Goal: Task Accomplishment & Management: Manage account settings

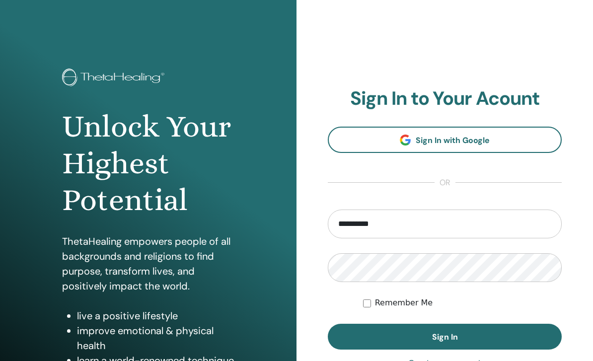
type input "**********"
click at [372, 225] on input "**********" at bounding box center [445, 224] width 234 height 29
click at [379, 223] on input "**********" at bounding box center [445, 224] width 234 height 29
click at [361, 227] on input "email" at bounding box center [445, 224] width 234 height 29
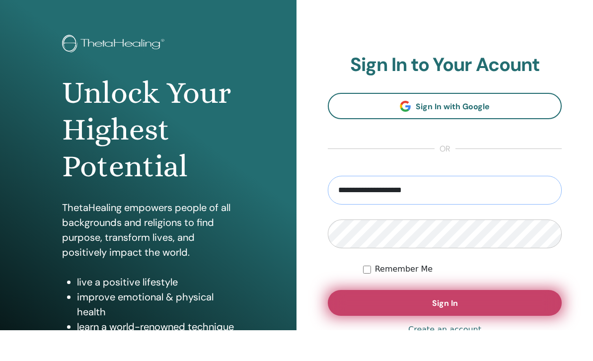
type input "**********"
drag, startPoint x: 510, startPoint y: 309, endPoint x: 510, endPoint y: 301, distance: 8.0
click at [510, 321] on button "Sign In" at bounding box center [445, 334] width 234 height 26
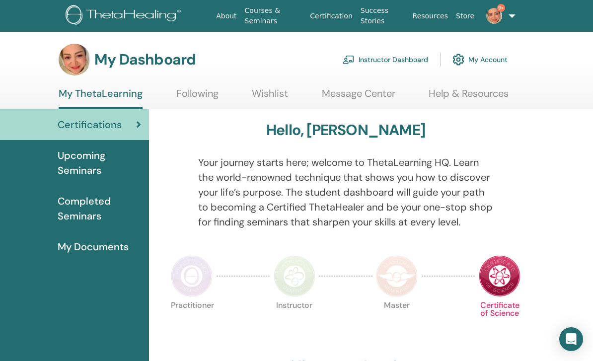
click at [395, 59] on link "Instructor Dashboard" at bounding box center [385, 60] width 85 height 22
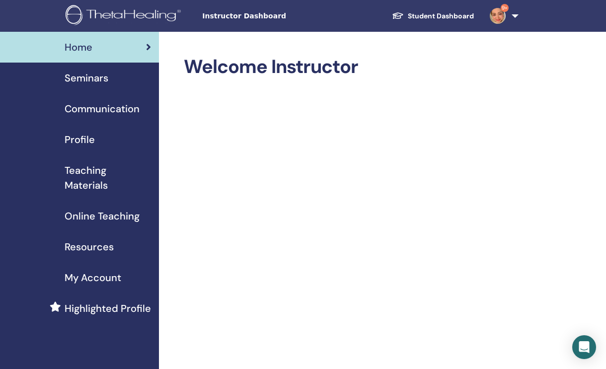
click at [101, 76] on span "Seminars" at bounding box center [87, 78] width 44 height 15
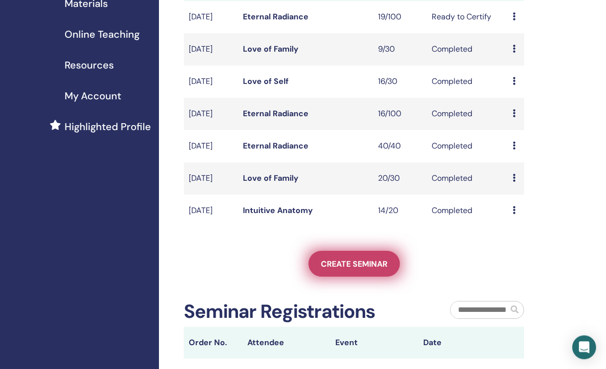
scroll to position [182, 0]
click at [352, 277] on link "Create seminar" at bounding box center [354, 264] width 91 height 26
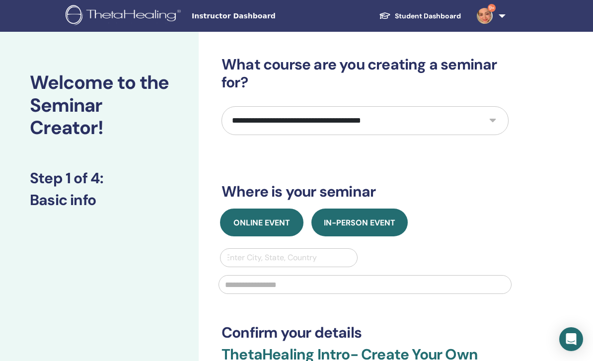
click at [270, 220] on span "Online Event" at bounding box center [262, 223] width 57 height 10
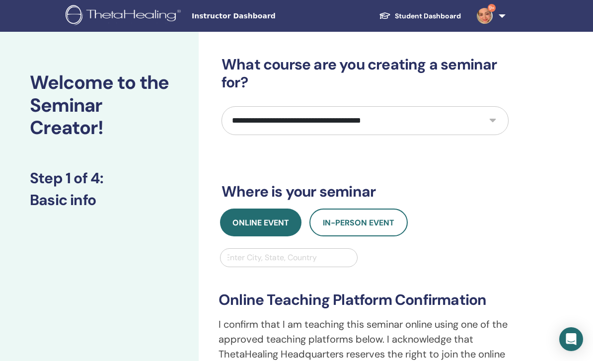
select select "****"
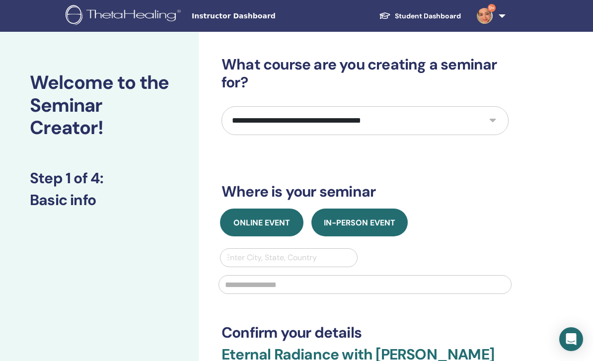
click at [258, 228] on span "Online Event" at bounding box center [262, 223] width 57 height 10
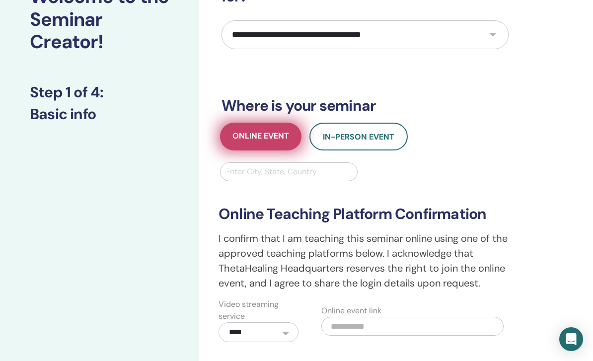
scroll to position [86, 0]
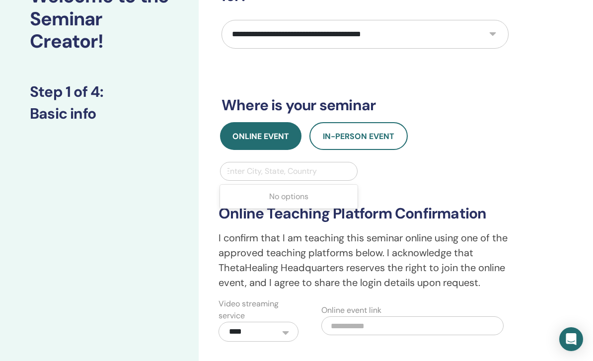
type input "*"
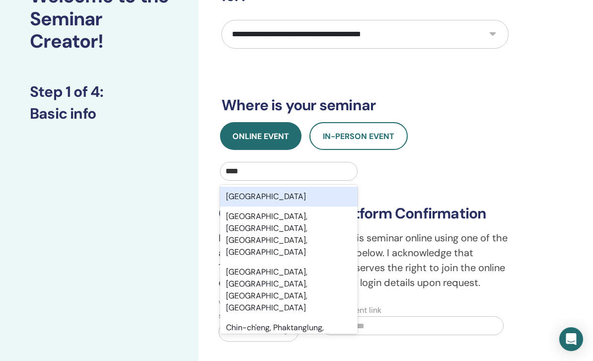
click at [296, 206] on div "[GEOGRAPHIC_DATA]" at bounding box center [289, 197] width 138 height 20
type input "****"
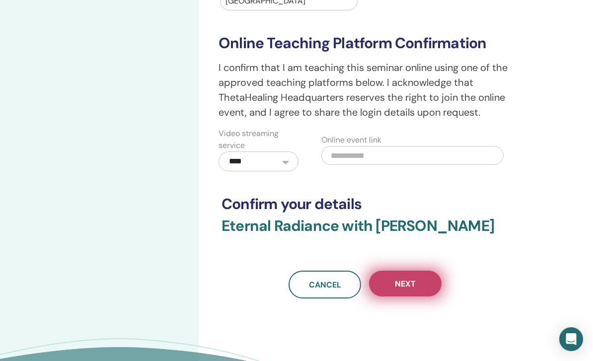
click at [410, 283] on span "Next" at bounding box center [405, 284] width 21 height 10
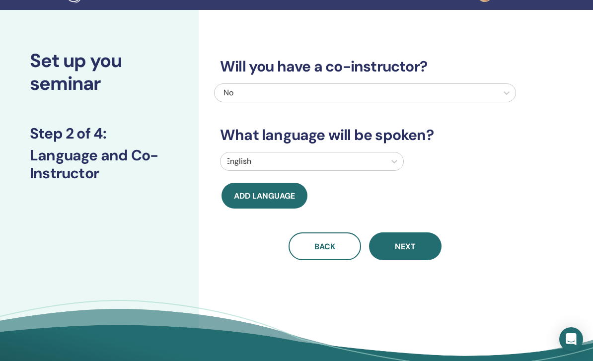
scroll to position [0, 0]
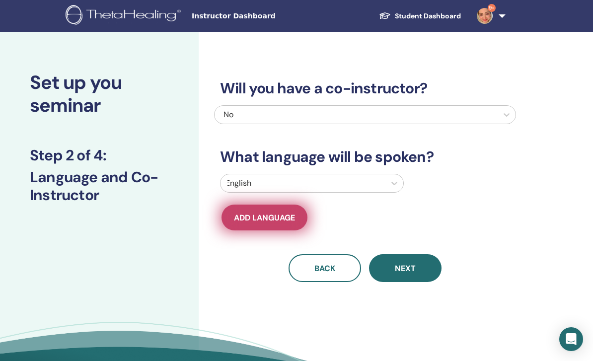
click at [276, 217] on span "Add language" at bounding box center [264, 218] width 61 height 10
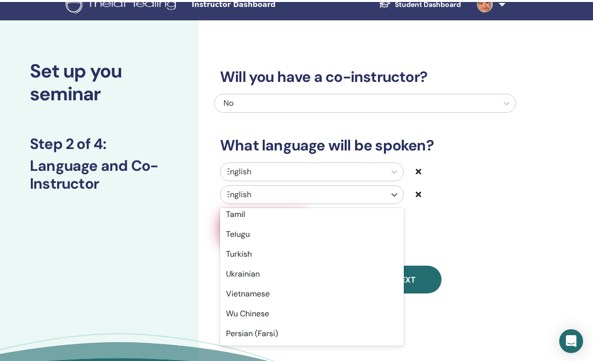
scroll to position [13, 2]
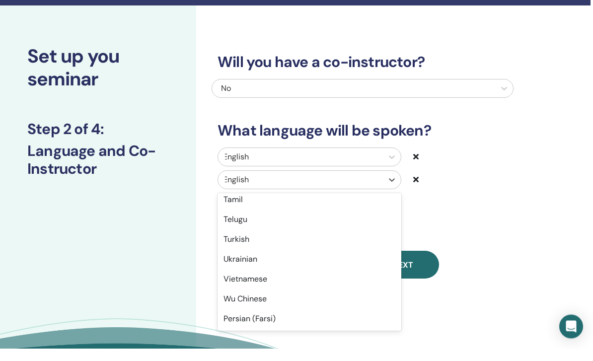
click at [271, 302] on div "Wu Chinese" at bounding box center [310, 312] width 184 height 20
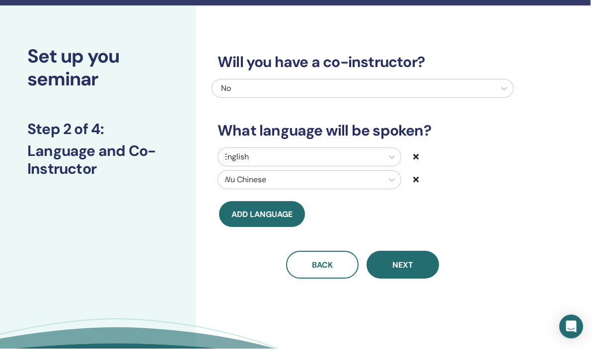
scroll to position [26, 3]
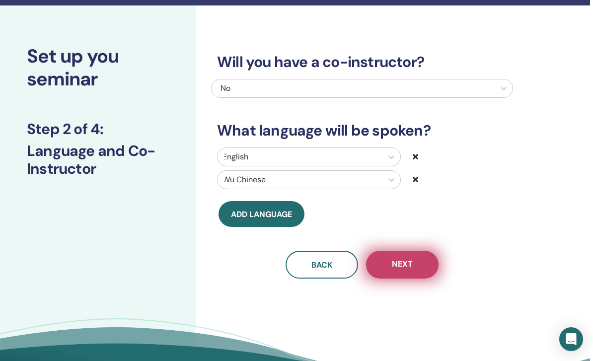
click at [413, 272] on button "Next" at bounding box center [402, 265] width 73 height 28
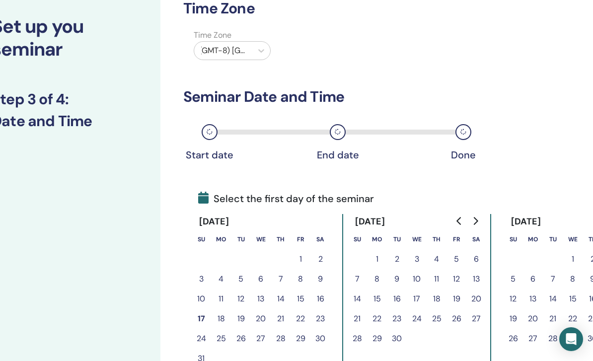
scroll to position [56, 87]
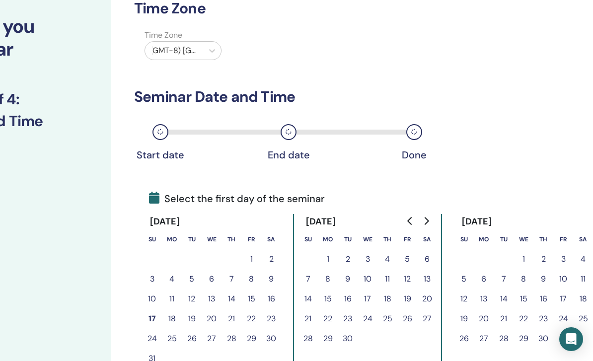
click at [425, 222] on icon "Go to next month" at bounding box center [426, 221] width 8 height 8
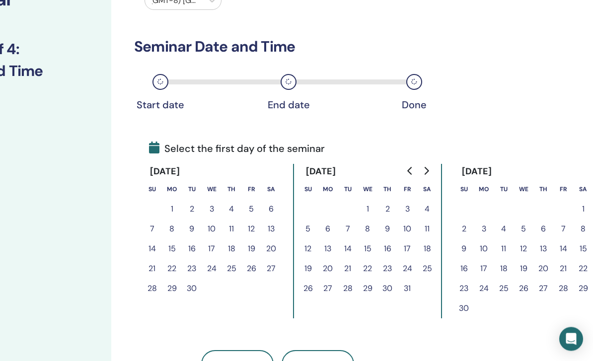
scroll to position [106, 87]
click at [484, 291] on button "24" at bounding box center [484, 289] width 20 height 20
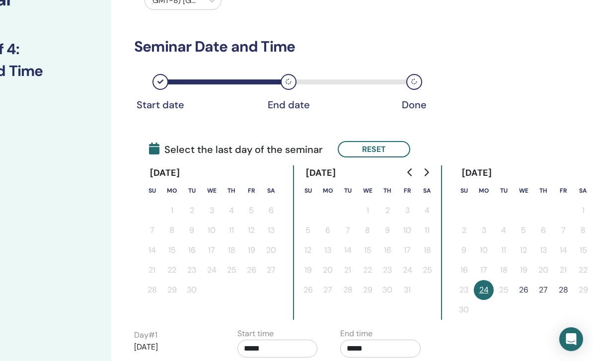
click at [526, 294] on button "26" at bounding box center [524, 290] width 20 height 20
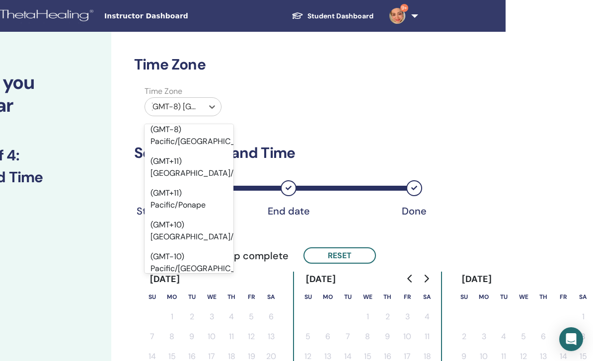
scroll to position [17739, 0]
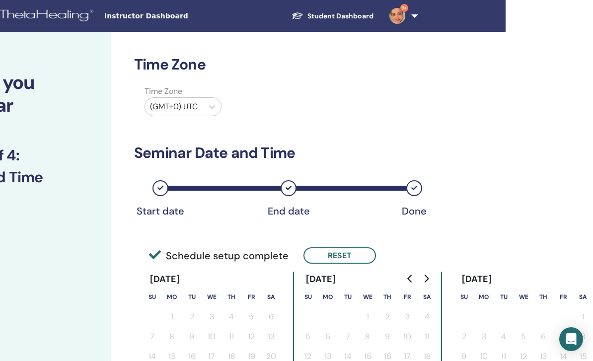
click at [226, 95] on label "Time Zone" at bounding box center [183, 91] width 89 height 12
click at [210, 109] on icon at bounding box center [212, 107] width 10 height 10
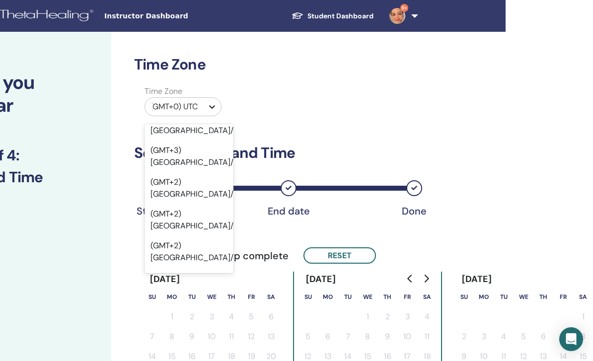
scroll to position [15426, 0]
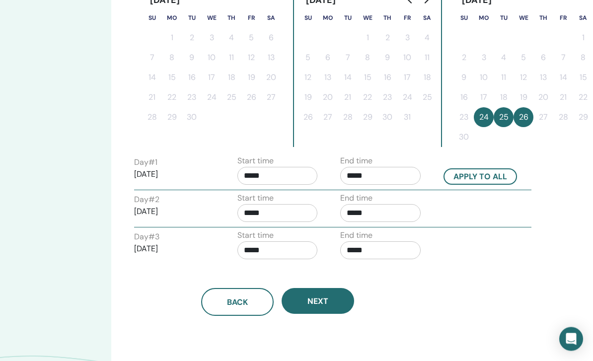
scroll to position [279, 87]
click at [288, 177] on input "*****" at bounding box center [278, 176] width 80 height 18
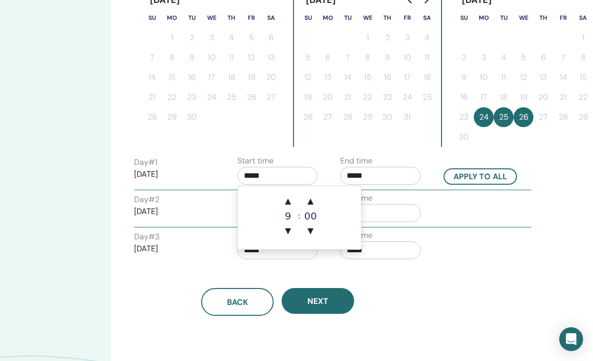
scroll to position [279, 87]
click at [296, 201] on span "▲" at bounding box center [288, 202] width 20 height 20
click at [293, 207] on span "▲" at bounding box center [288, 202] width 20 height 20
click at [289, 206] on span "▲" at bounding box center [288, 201] width 20 height 20
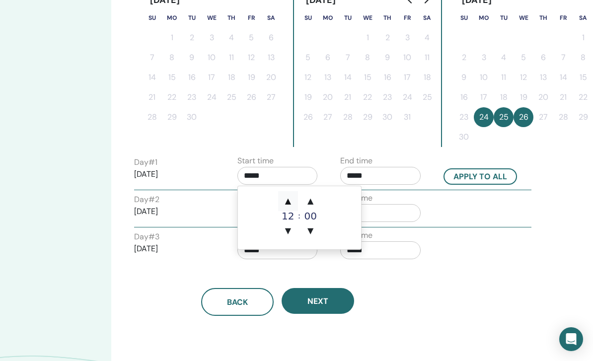
click at [292, 203] on span "▲" at bounding box center [288, 201] width 20 height 20
click at [292, 205] on span "▲" at bounding box center [288, 201] width 20 height 20
type input "*****"
click at [288, 205] on span "▲" at bounding box center [288, 201] width 20 height 20
click at [291, 199] on span "▲" at bounding box center [288, 201] width 20 height 20
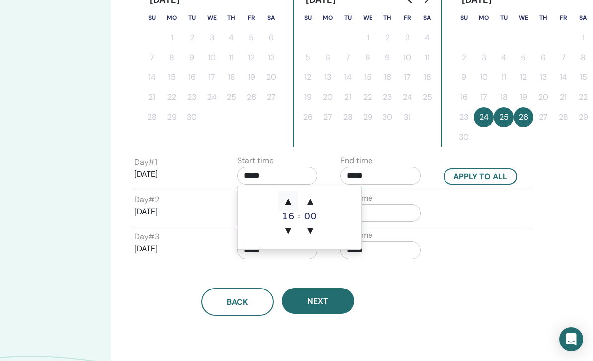
click at [290, 205] on span "▲" at bounding box center [288, 201] width 20 height 20
click at [287, 207] on span "▲" at bounding box center [288, 201] width 20 height 20
click at [311, 211] on div "00" at bounding box center [311, 216] width 20 height 10
click at [316, 202] on span "▲" at bounding box center [311, 201] width 20 height 20
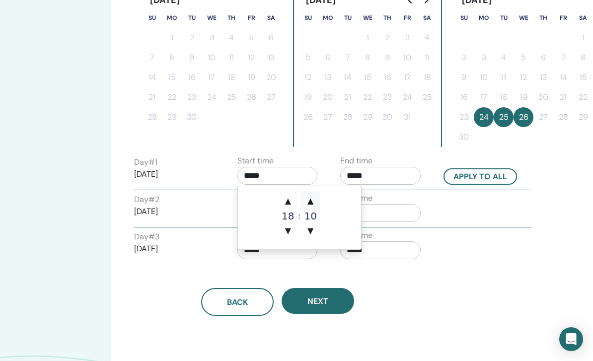
click at [316, 199] on span "▲" at bounding box center [311, 201] width 20 height 20
click at [316, 204] on span "▲" at bounding box center [311, 201] width 20 height 20
click at [316, 203] on span "▲" at bounding box center [311, 201] width 20 height 20
click at [316, 202] on span "▲" at bounding box center [311, 201] width 20 height 20
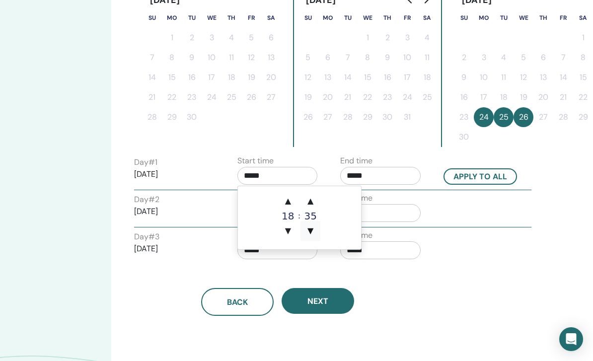
click at [316, 230] on span "▼" at bounding box center [311, 231] width 20 height 20
click at [383, 180] on input "*****" at bounding box center [380, 176] width 80 height 18
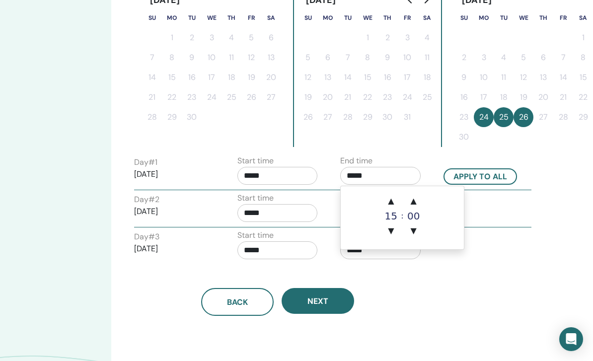
scroll to position [279, 87]
click at [394, 204] on span "▲" at bounding box center [391, 202] width 20 height 20
click at [399, 212] on div "16" at bounding box center [391, 217] width 20 height 10
click at [399, 211] on span "▲" at bounding box center [391, 202] width 20 height 20
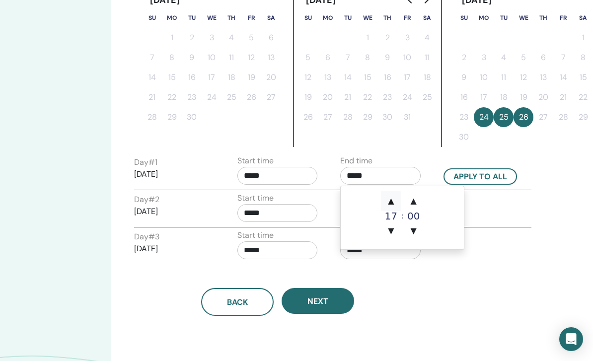
click at [399, 210] on span "▲" at bounding box center [391, 201] width 20 height 20
click at [398, 207] on span "▲" at bounding box center [391, 201] width 20 height 20
click at [398, 206] on span "▲" at bounding box center [391, 201] width 20 height 20
click at [396, 204] on span "▲" at bounding box center [391, 201] width 20 height 20
click at [395, 204] on span "▲" at bounding box center [391, 201] width 20 height 20
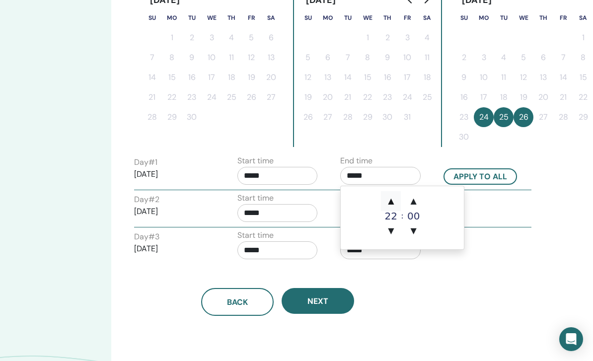
click at [395, 207] on span "▲" at bounding box center [391, 201] width 20 height 20
type input "*****"
click at [394, 202] on span "▲" at bounding box center [391, 201] width 20 height 20
click at [397, 205] on span "▲" at bounding box center [391, 201] width 20 height 20
click at [390, 202] on span "▲" at bounding box center [391, 201] width 20 height 20
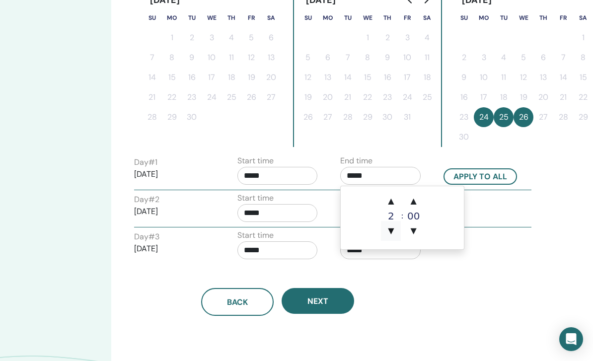
click at [397, 231] on span "▼" at bounding box center [391, 231] width 20 height 20
click at [296, 170] on input "*****" at bounding box center [278, 176] width 80 height 18
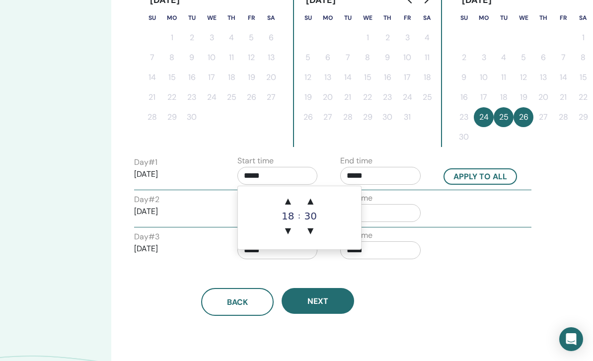
scroll to position [279, 87]
click at [290, 205] on span "▲" at bounding box center [288, 202] width 20 height 20
click at [294, 235] on span "▼" at bounding box center [288, 232] width 20 height 20
click at [314, 232] on span "▼" at bounding box center [311, 231] width 20 height 20
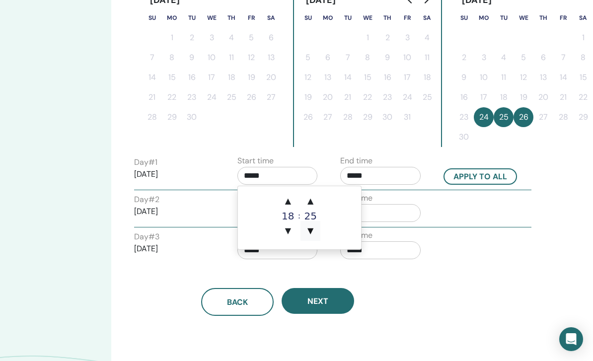
click at [313, 232] on span "▼" at bounding box center [311, 231] width 20 height 20
click at [315, 233] on span "▼" at bounding box center [311, 231] width 20 height 20
click at [315, 231] on span "▼" at bounding box center [311, 231] width 20 height 20
click at [317, 230] on span "▼" at bounding box center [311, 231] width 20 height 20
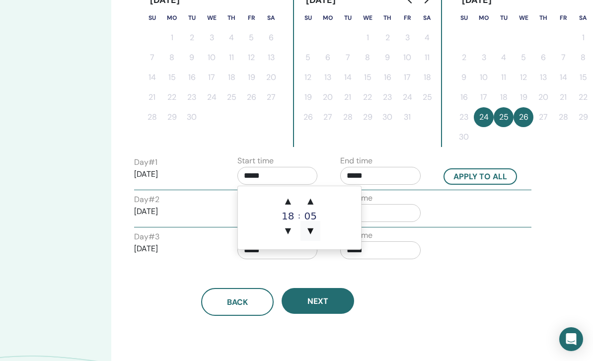
type input "*****"
click at [376, 184] on input "*****" at bounding box center [380, 176] width 80 height 18
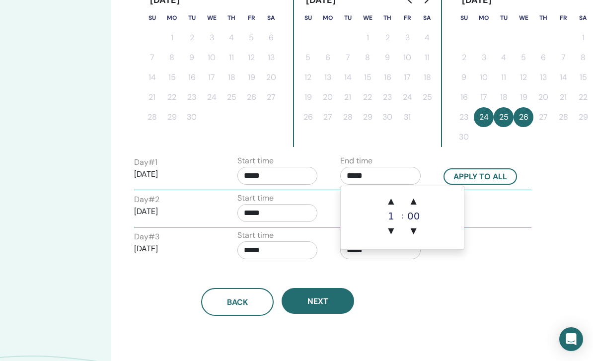
scroll to position [279, 87]
click at [395, 201] on span "▲" at bounding box center [391, 202] width 20 height 20
click at [396, 229] on span "▼" at bounding box center [391, 232] width 20 height 20
click at [395, 232] on span "▼" at bounding box center [391, 231] width 20 height 20
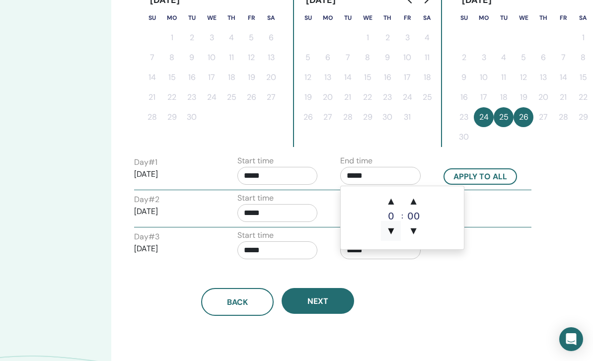
click at [392, 233] on span "▼" at bounding box center [391, 231] width 20 height 20
click at [394, 205] on span "▲" at bounding box center [391, 201] width 20 height 20
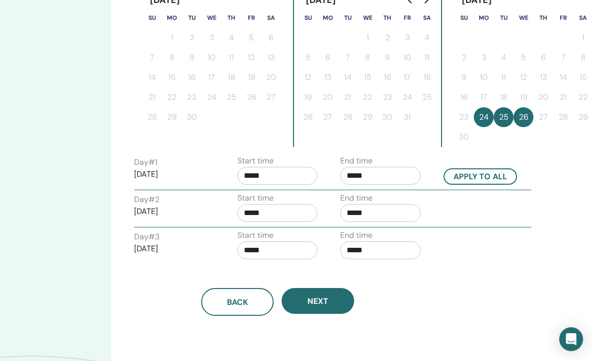
click at [416, 268] on div "Back Next" at bounding box center [278, 290] width 302 height 52
click at [387, 175] on input "*****" at bounding box center [380, 176] width 80 height 18
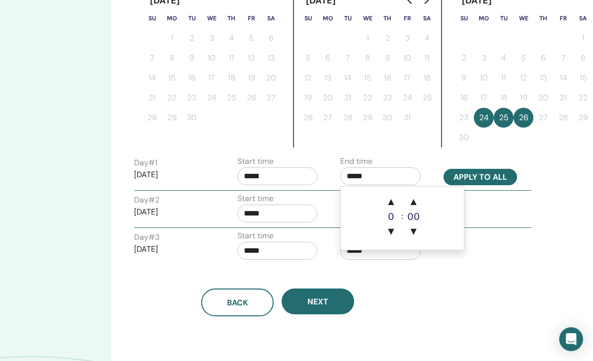
click at [498, 179] on button "Apply to all" at bounding box center [481, 177] width 74 height 16
type input "*****"
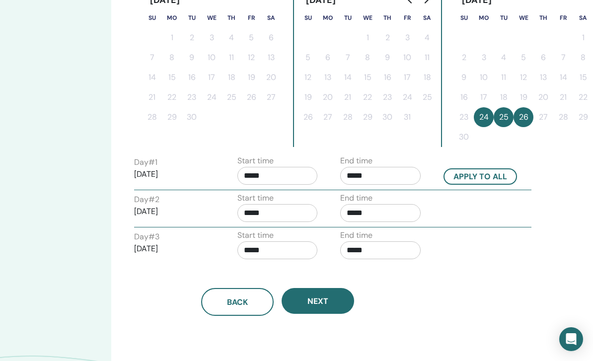
click at [390, 170] on input "*****" at bounding box center [380, 176] width 80 height 18
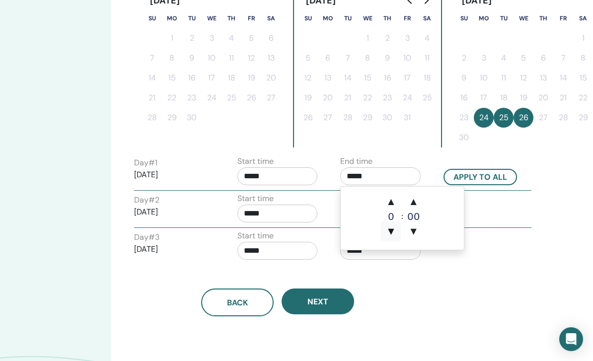
click at [390, 235] on span "▼" at bounding box center [391, 232] width 20 height 20
click at [416, 233] on span "▼" at bounding box center [414, 232] width 20 height 20
click at [418, 232] on span "▼" at bounding box center [414, 231] width 20 height 20
click at [416, 201] on span "▲" at bounding box center [414, 201] width 20 height 20
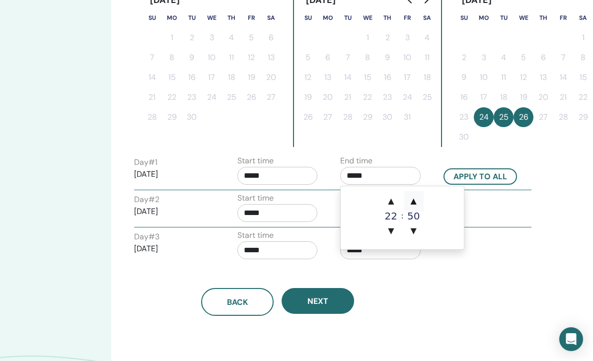
click at [416, 201] on span "▲" at bounding box center [414, 201] width 20 height 20
click at [419, 202] on span "▲" at bounding box center [414, 201] width 20 height 20
click at [418, 231] on span "▼" at bounding box center [414, 231] width 20 height 20
click at [417, 231] on span "▼" at bounding box center [414, 231] width 20 height 20
click at [393, 226] on span "▼" at bounding box center [391, 231] width 20 height 20
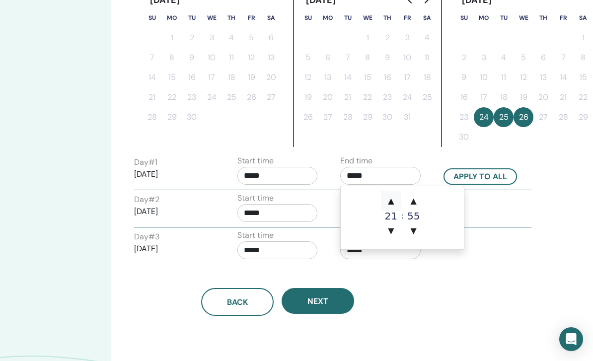
click at [393, 204] on span "▲" at bounding box center [391, 201] width 20 height 20
click at [395, 203] on span "▲" at bounding box center [391, 201] width 20 height 20
type input "*****"
click at [395, 199] on span "▲" at bounding box center [391, 201] width 20 height 20
click at [419, 232] on span "▼" at bounding box center [414, 231] width 20 height 20
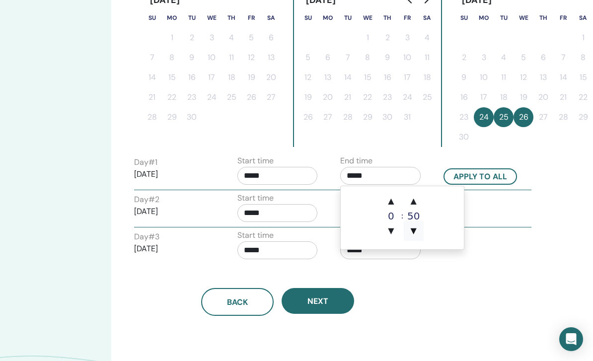
click at [413, 230] on span "▼" at bounding box center [414, 231] width 20 height 20
click at [414, 232] on span "▼" at bounding box center [414, 231] width 20 height 20
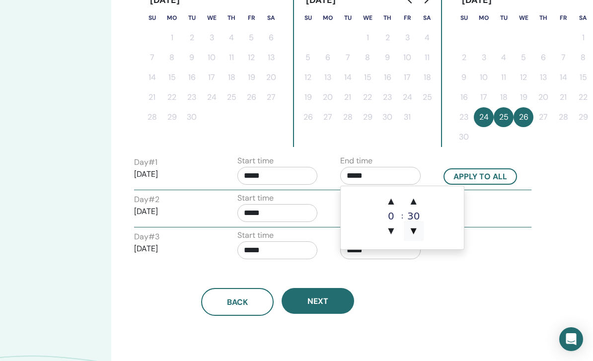
click at [413, 232] on span "▼" at bounding box center [414, 231] width 20 height 20
click at [415, 233] on span "▼" at bounding box center [414, 231] width 20 height 20
click at [414, 232] on span "▼" at bounding box center [414, 231] width 20 height 20
click at [415, 234] on span "▼" at bounding box center [414, 231] width 20 height 20
click at [414, 234] on span "▼" at bounding box center [414, 231] width 20 height 20
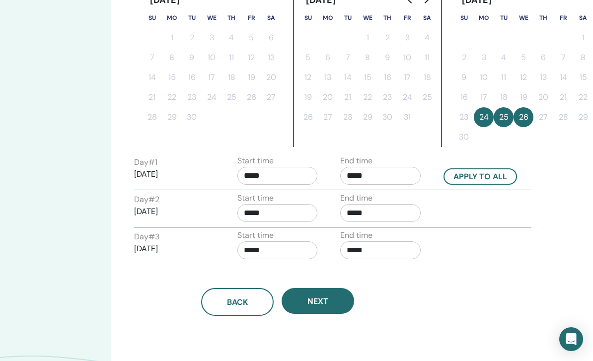
click at [440, 279] on div "Time Zone Time Zone (GMT+8) Hongkong Seminar Date and Time Start date End date …" at bounding box center [310, 104] width 398 height 703
click at [400, 176] on input "*****" at bounding box center [380, 176] width 80 height 18
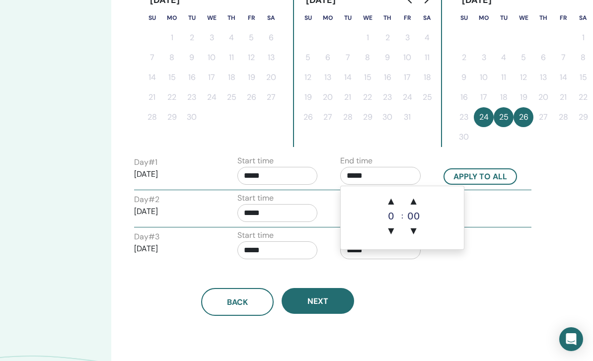
scroll to position [279, 87]
click at [412, 236] on span "▼" at bounding box center [414, 232] width 20 height 20
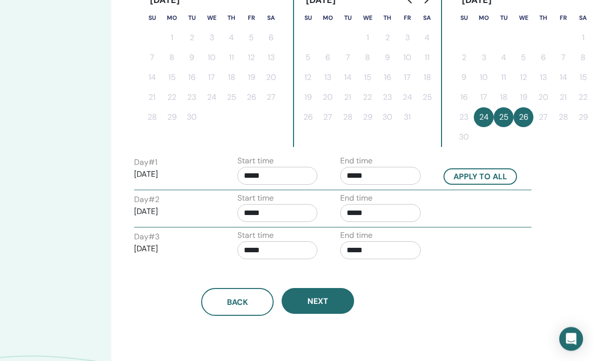
scroll to position [279, 87]
click at [498, 258] on div "Day # 3 2025/11/26 Start time ***** End time *****" at bounding box center [333, 247] width 412 height 35
click at [493, 176] on button "Apply to all" at bounding box center [481, 176] width 74 height 16
type input "*****"
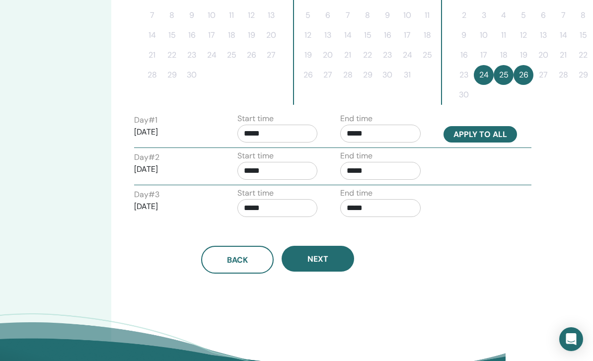
click at [335, 260] on button "Next" at bounding box center [318, 259] width 73 height 26
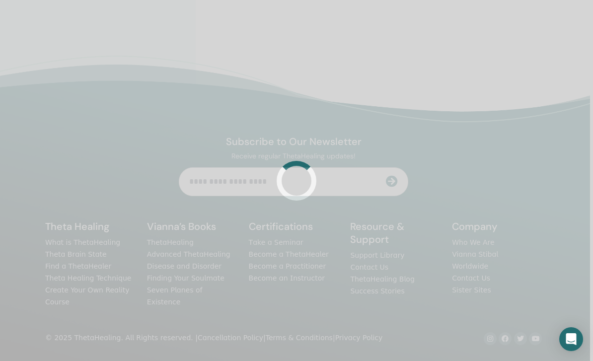
scroll to position [221, 3]
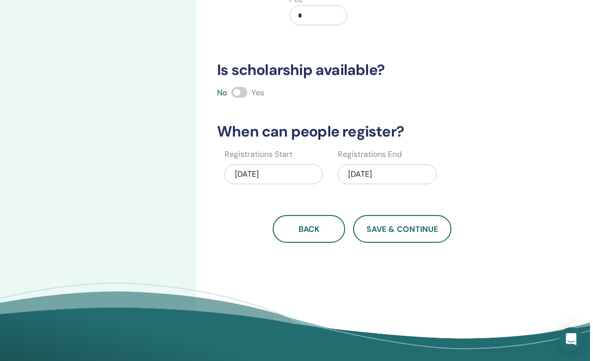
click at [240, 97] on span at bounding box center [240, 92] width 16 height 11
click at [414, 172] on div "11/26/2025" at bounding box center [387, 174] width 98 height 20
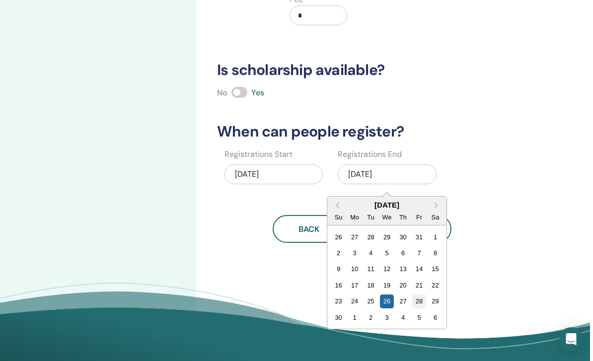
click at [422, 304] on div "28" at bounding box center [419, 301] width 13 height 13
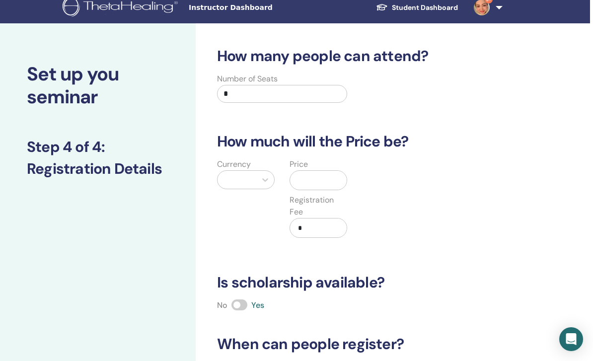
scroll to position [0, 3]
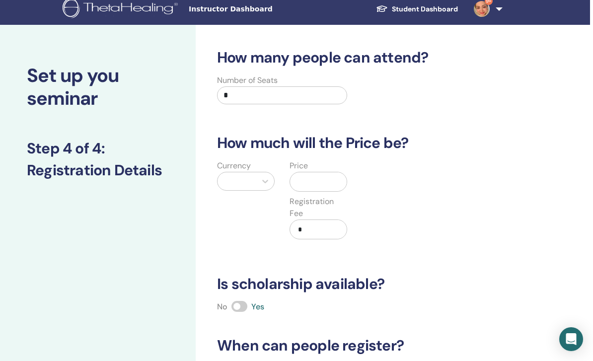
click at [294, 99] on input "*" at bounding box center [282, 95] width 130 height 18
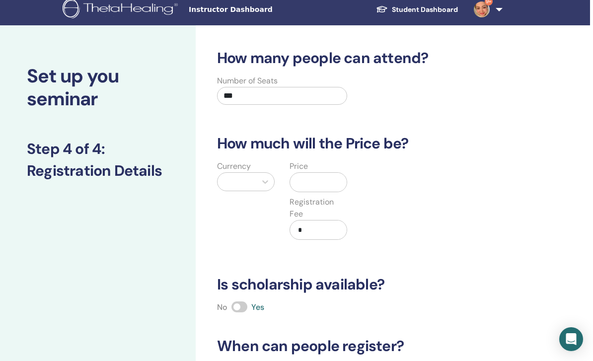
type input "***"
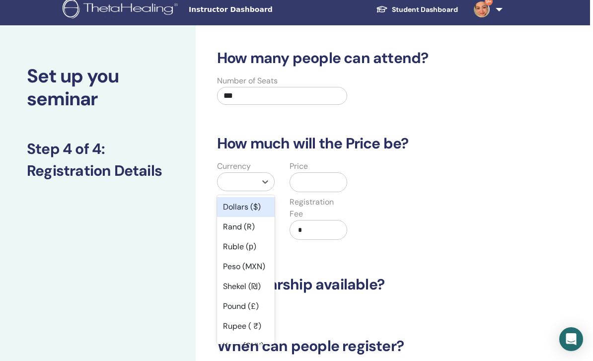
scroll to position [0, 0]
click at [257, 211] on div "Dollars ($)" at bounding box center [246, 207] width 58 height 20
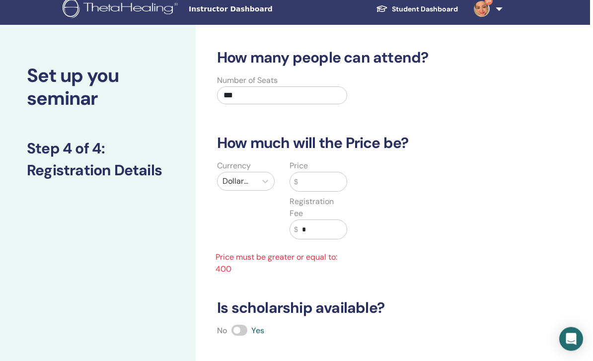
click at [319, 180] on input "text" at bounding box center [322, 182] width 49 height 19
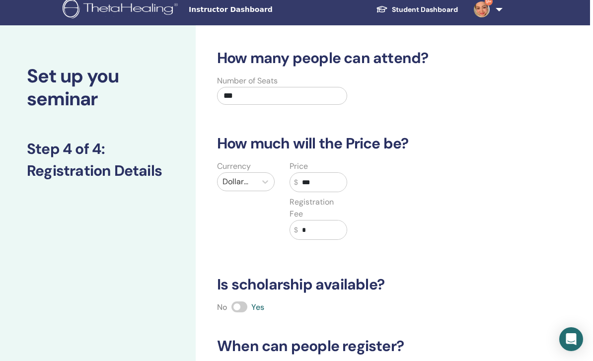
type input "***"
click at [333, 223] on input "*" at bounding box center [322, 230] width 49 height 19
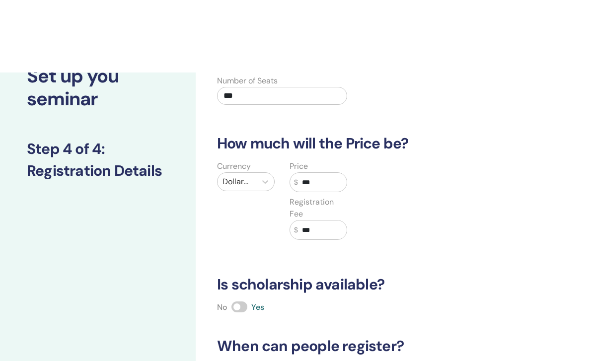
scroll to position [80, 0]
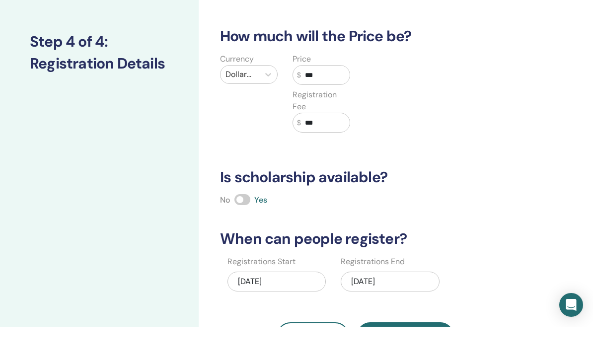
type input "***"
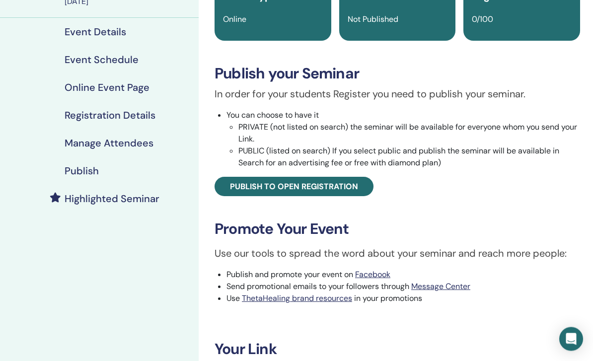
scroll to position [100, 0]
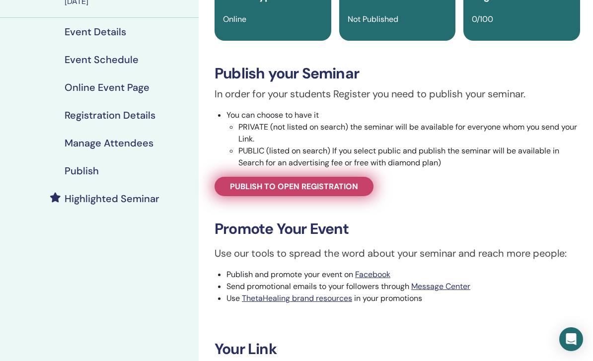
click at [349, 186] on span "Publish to open registration" at bounding box center [294, 186] width 128 height 10
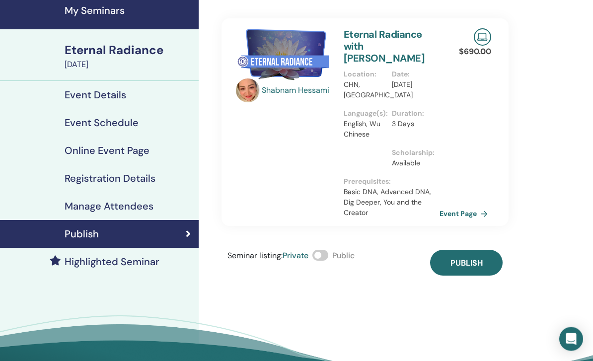
scroll to position [37, 0]
click at [325, 257] on span at bounding box center [321, 255] width 16 height 11
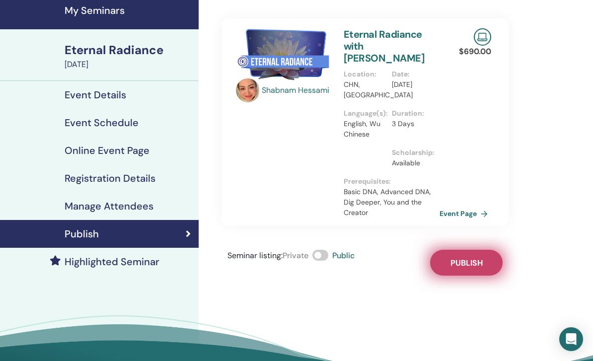
click at [460, 268] on button "Publish" at bounding box center [466, 263] width 73 height 26
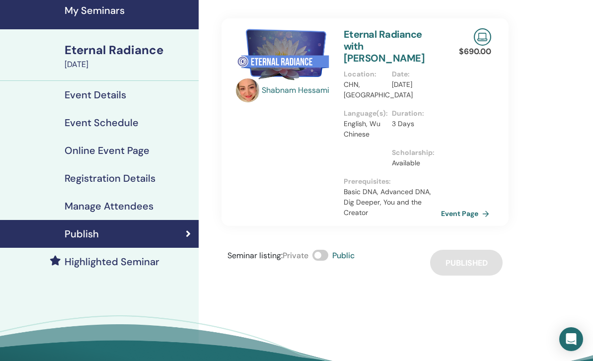
drag, startPoint x: 465, startPoint y: 216, endPoint x: 465, endPoint y: 192, distance: 24.3
click at [465, 216] on link "Event Page" at bounding box center [467, 213] width 52 height 15
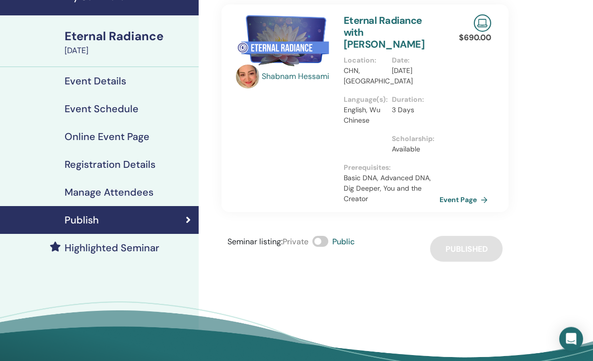
scroll to position [50, 0]
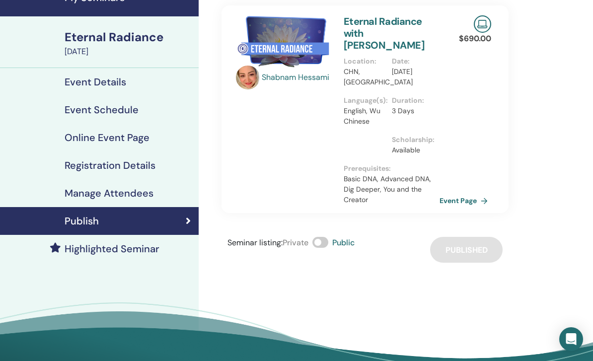
click at [108, 79] on h4 "Event Details" at bounding box center [96, 82] width 62 height 12
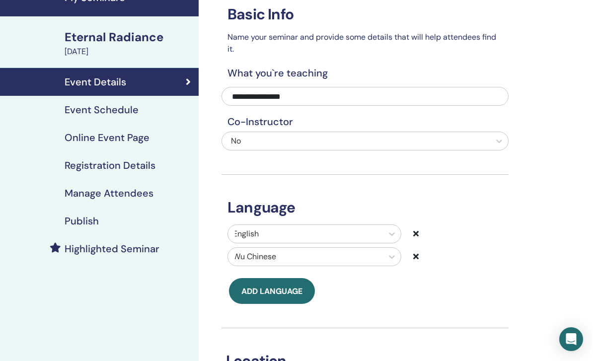
click at [112, 44] on div "Eternal Radiance" at bounding box center [129, 37] width 128 height 17
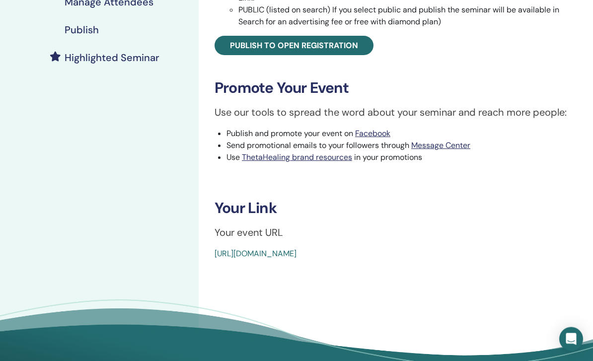
scroll to position [268, 0]
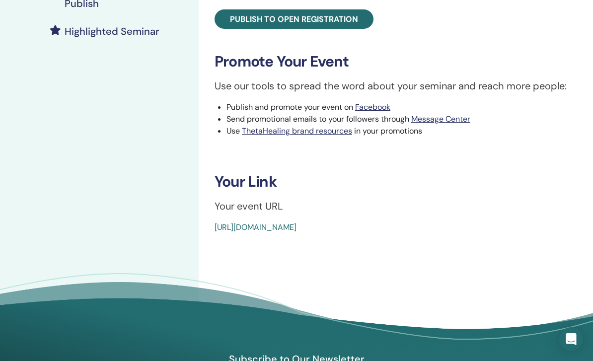
click at [228, 230] on link "https://www.thetahealing.com/seminar-375061-details.html" at bounding box center [256, 227] width 82 height 10
